Goal: Find specific page/section: Find specific page/section

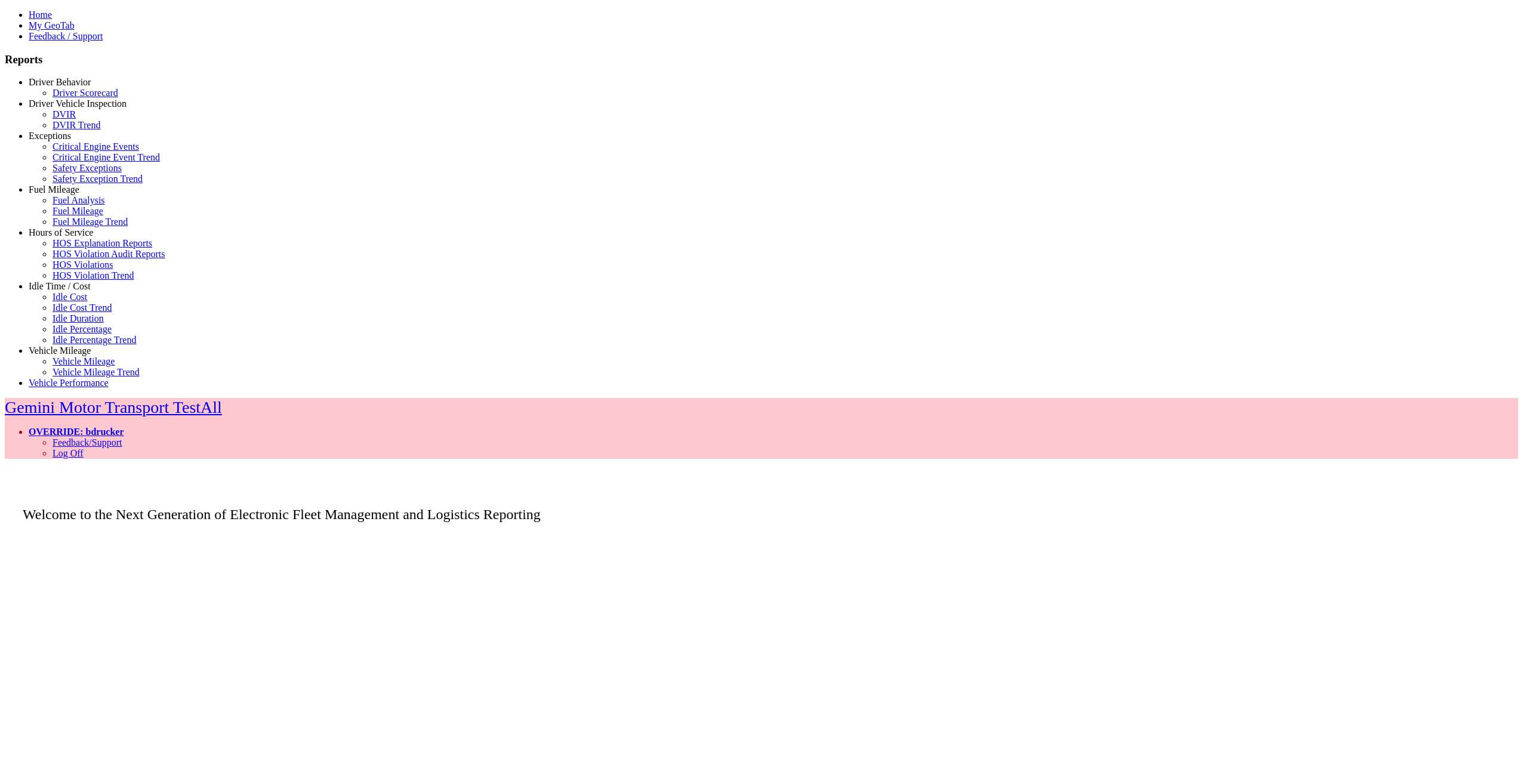
click at [59, 87] on link "Driver Behavior" at bounding box center [59, 82] width 62 height 10
click at [64, 98] on link "Driver Scorecard" at bounding box center [85, 93] width 66 height 10
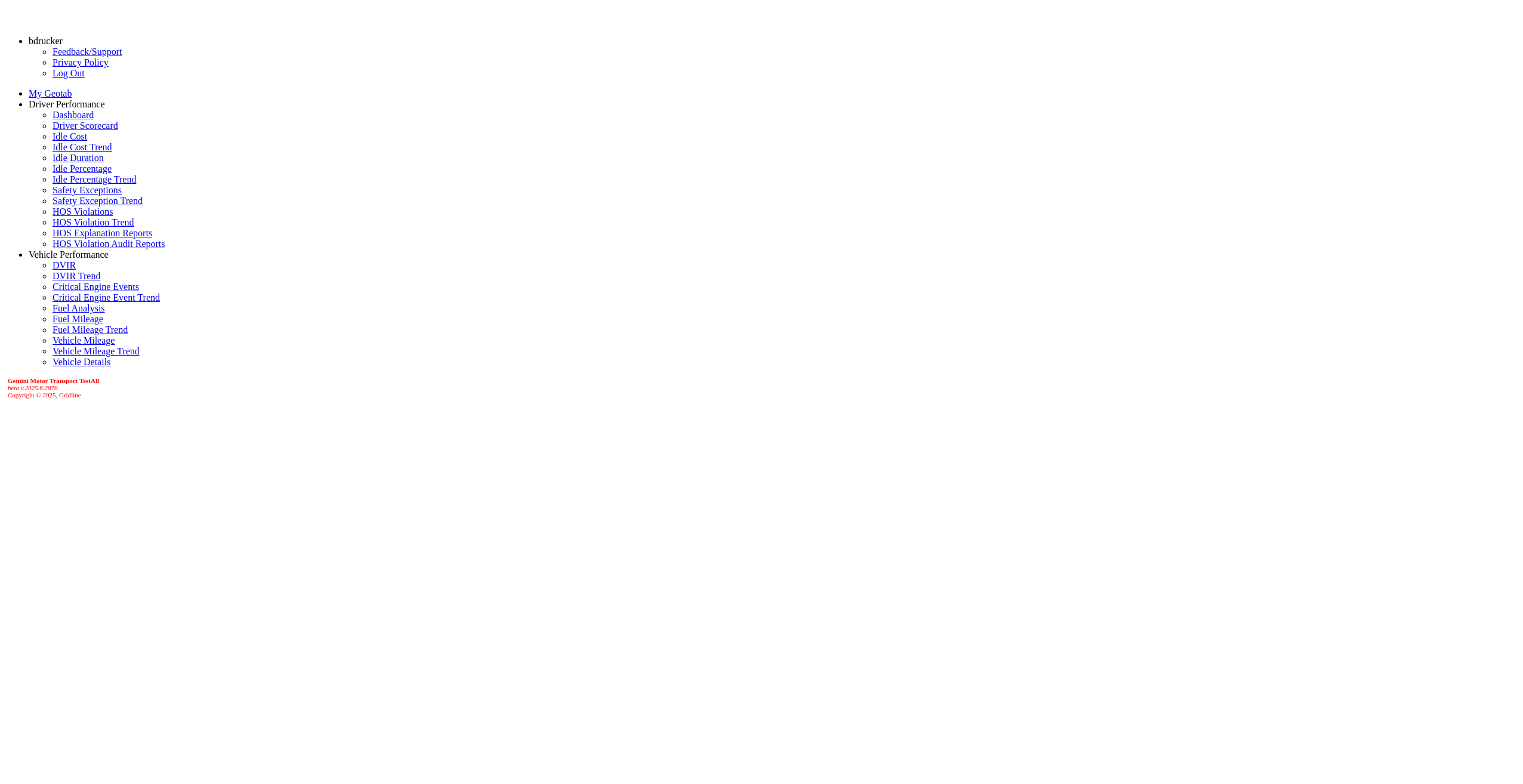
click at [77, 130] on link "Driver Scorecard" at bounding box center [85, 125] width 66 height 10
